Goal: Information Seeking & Learning: Check status

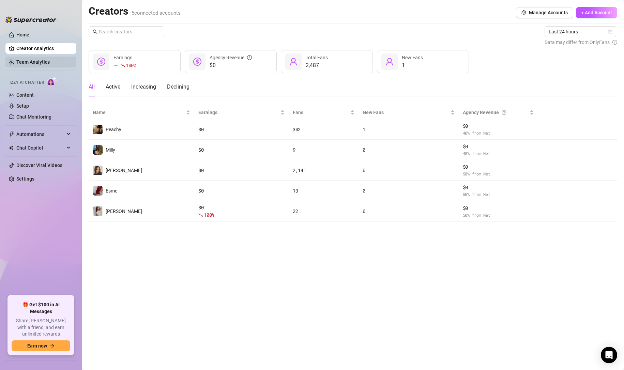
click at [22, 60] on link "Team Analytics" at bounding box center [32, 61] width 33 height 5
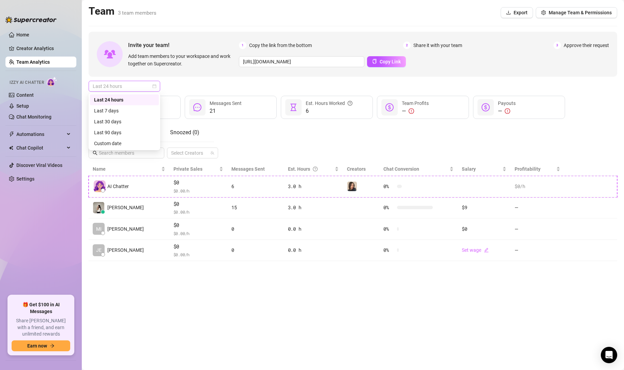
click at [114, 87] on span "Last 24 hours" at bounding box center [124, 86] width 63 height 10
click at [118, 108] on div "Last 7 days" at bounding box center [124, 111] width 61 height 8
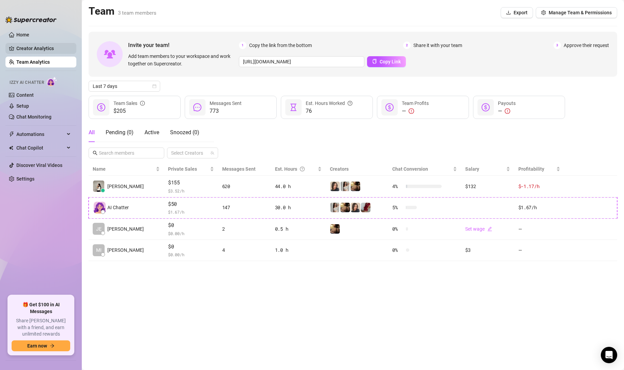
click at [25, 49] on link "Creator Analytics" at bounding box center [43, 48] width 55 height 11
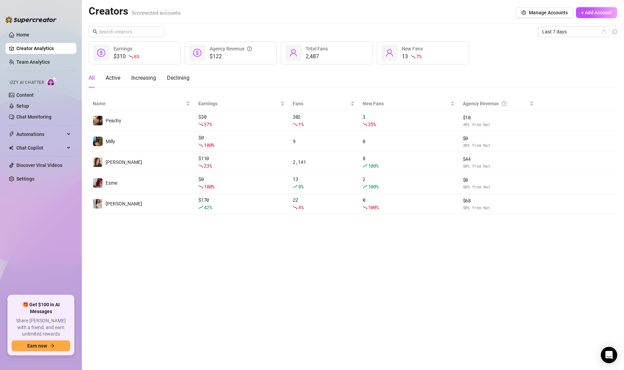
click at [577, 37] on div "Last 7 days $310 6 % Earnings $122 Agency Revenue 2,487 Total Fans 13 7 % New F…" at bounding box center [353, 120] width 529 height 188
click at [578, 37] on div "Last 7 days" at bounding box center [574, 31] width 72 height 11
click at [564, 41] on div "Last 24 hours" at bounding box center [574, 45] width 69 height 11
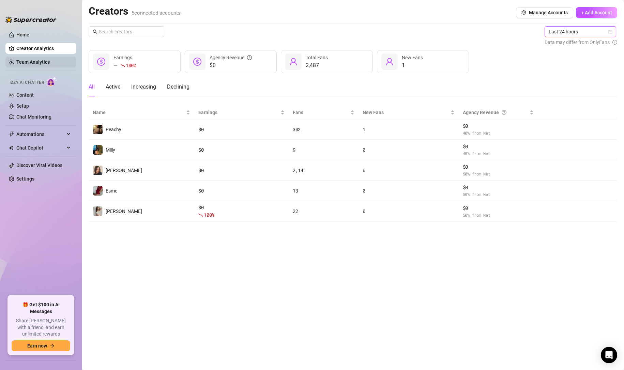
click at [35, 63] on link "Team Analytics" at bounding box center [32, 61] width 33 height 5
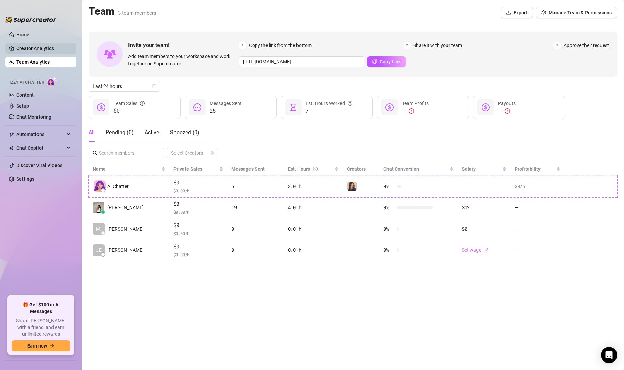
click at [37, 53] on link "Creator Analytics" at bounding box center [43, 48] width 55 height 11
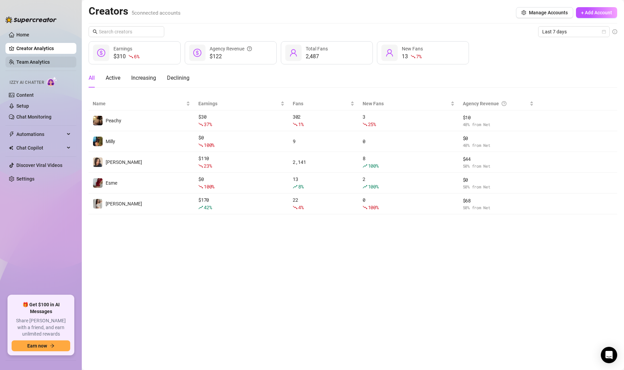
click at [47, 64] on link "Team Analytics" at bounding box center [32, 61] width 33 height 5
